Goal: Information Seeking & Learning: Find specific fact

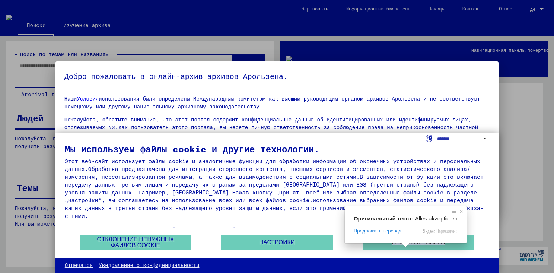
click at [404, 247] on span at bounding box center [405, 245] width 10 height 4
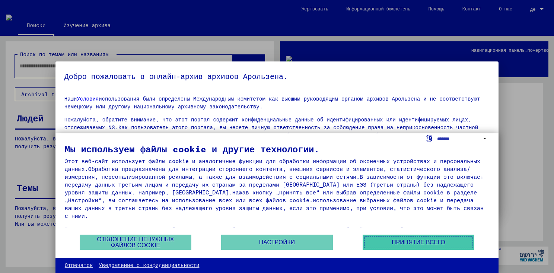
click at [443, 241] on ya-tr-span "Принятие всего" at bounding box center [417, 242] width 53 height 6
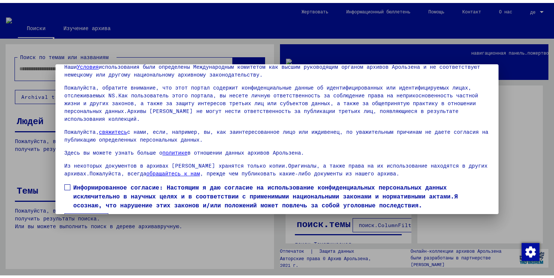
scroll to position [49, 0]
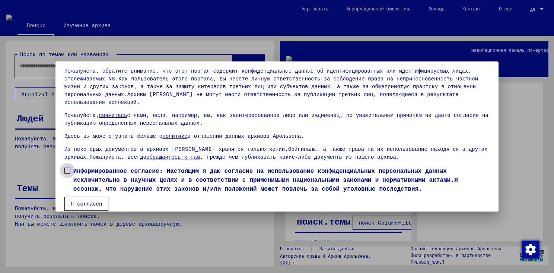
click at [67, 167] on span at bounding box center [67, 170] width 6 height 6
click at [86, 199] on button "Я согласен" at bounding box center [86, 203] width 44 height 14
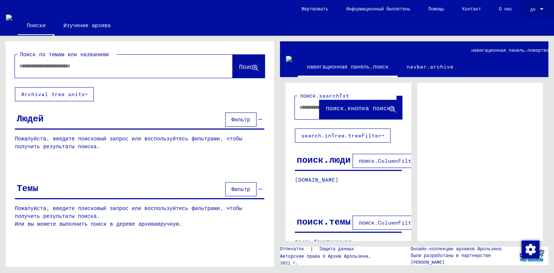
click at [533, 10] on ya-tr-span "де" at bounding box center [532, 9] width 5 height 6
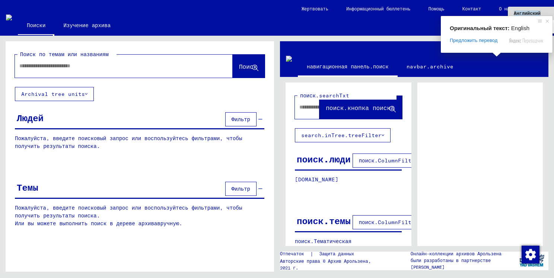
click at [528, 12] on ya-tr-span "Английский" at bounding box center [526, 13] width 27 height 6
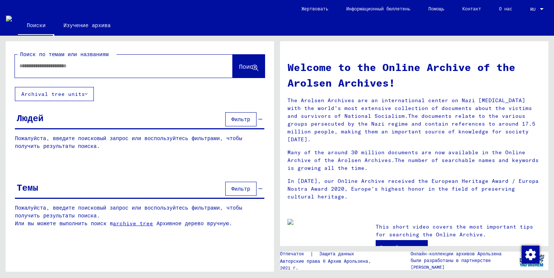
click at [86, 67] on input "text" at bounding box center [114, 66] width 191 height 8
click at [251, 67] on ya-tr-span "Поиск" at bounding box center [248, 66] width 18 height 7
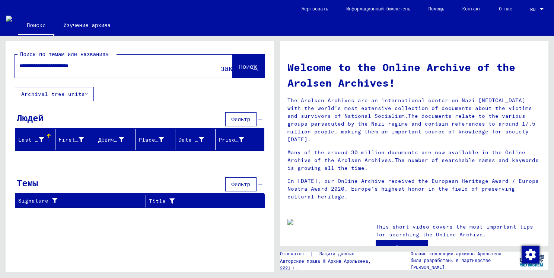
drag, startPoint x: 97, startPoint y: 70, endPoint x: 62, endPoint y: 70, distance: 35.3
click at [62, 70] on div "**********" at bounding box center [112, 66] width 195 height 17
type input "**********"
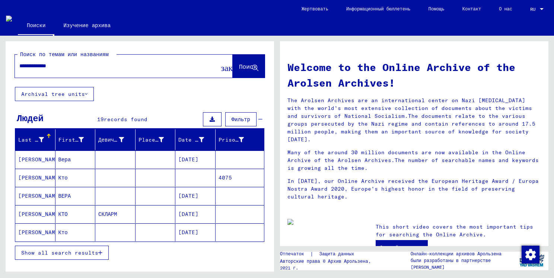
scroll to position [47, 0]
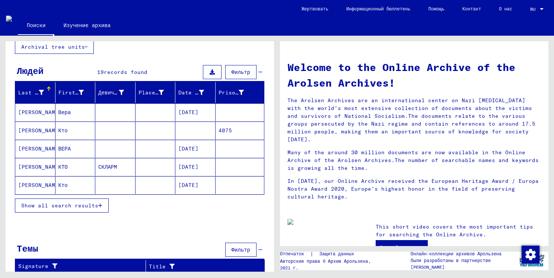
click at [101, 205] on icon "button" at bounding box center [100, 205] width 4 height 5
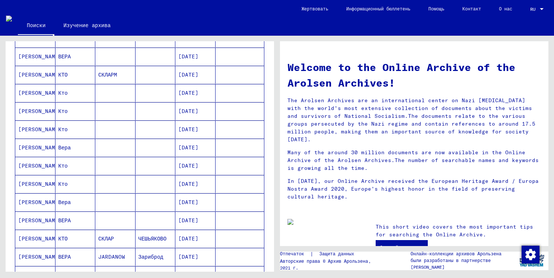
scroll to position [122, 0]
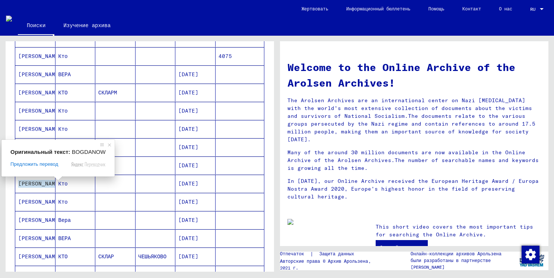
click at [22, 182] on ya-tr-span "[PERSON_NAME]" at bounding box center [40, 184] width 44 height 8
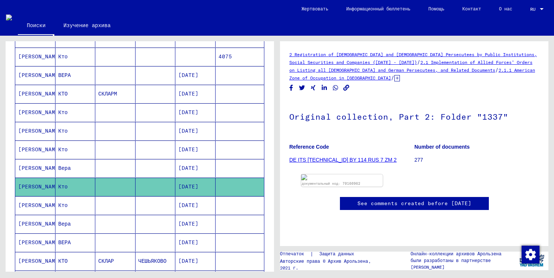
scroll to position [47, 0]
